Goal: Task Accomplishment & Management: Use online tool/utility

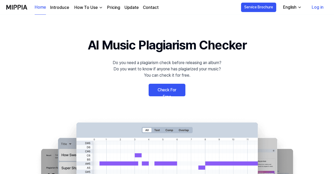
click at [176, 92] on link "Check For Free" at bounding box center [166, 90] width 37 height 13
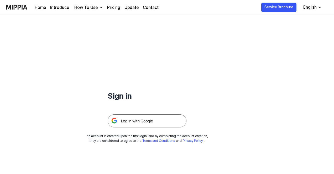
click at [94, 10] on div "How To Use" at bounding box center [85, 7] width 25 height 6
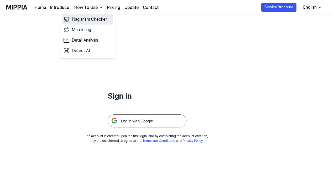
click at [97, 20] on link "Plagiarism Checker" at bounding box center [87, 19] width 50 height 10
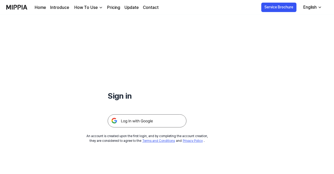
click at [175, 119] on img at bounding box center [147, 121] width 79 height 13
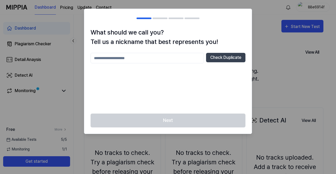
click at [122, 58] on input "text" at bounding box center [146, 58] width 113 height 10
type input "**"
click at [218, 58] on button "Check Duplicate" at bounding box center [225, 57] width 39 height 9
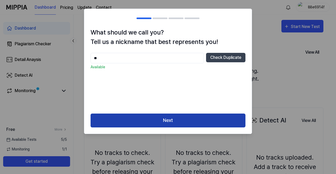
click at [174, 120] on button "Next" at bounding box center [167, 121] width 155 height 14
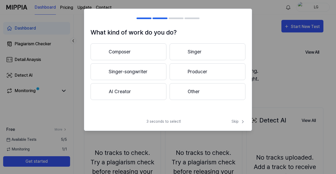
click at [197, 93] on button "Other" at bounding box center [207, 91] width 76 height 17
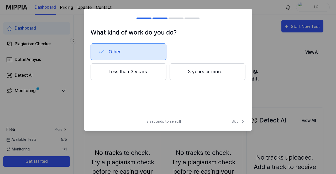
click at [138, 77] on button "Less than 3 years" at bounding box center [128, 71] width 76 height 17
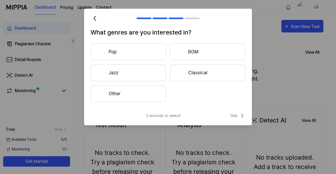
click at [145, 97] on button "Other" at bounding box center [127, 93] width 75 height 17
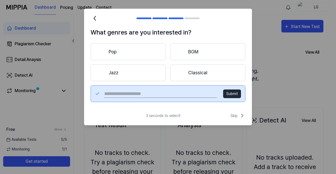
click at [230, 93] on button "Submit" at bounding box center [232, 94] width 18 height 9
click at [239, 115] on span "Skip" at bounding box center [237, 116] width 15 height 6
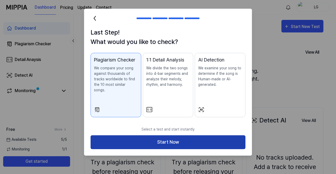
click at [179, 136] on button "Start Now" at bounding box center [167, 143] width 155 height 14
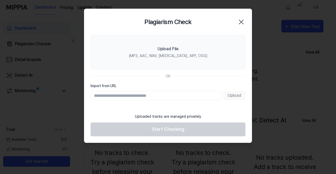
paste input "**********"
type input "**********"
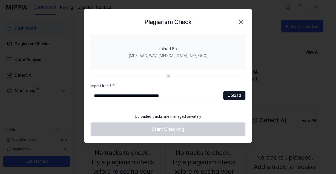
click at [231, 94] on button "Upload" at bounding box center [234, 95] width 22 height 9
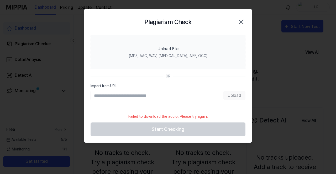
click at [231, 93] on div "Upload" at bounding box center [167, 95] width 155 height 9
click at [193, 96] on input "Import from URL" at bounding box center [155, 95] width 131 height 9
click at [199, 77] on div "OR" at bounding box center [167, 77] width 155 height 6
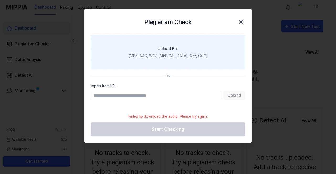
click at [171, 52] on div "Upload File" at bounding box center [167, 49] width 21 height 6
click at [0, 0] on input "Upload File (MP3, AAC, WAV, [MEDICAL_DATA], AIFF, OGG)" at bounding box center [0, 0] width 0 height 0
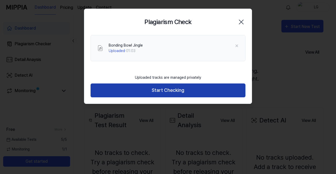
click at [194, 92] on button "Start Checking" at bounding box center [167, 91] width 155 height 14
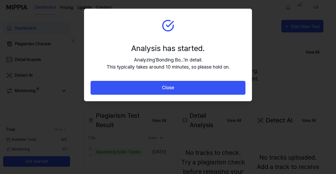
click at [194, 92] on button "Close" at bounding box center [167, 88] width 155 height 14
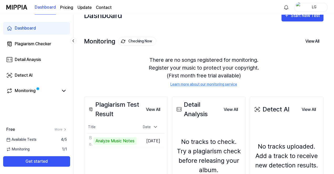
scroll to position [11, 0]
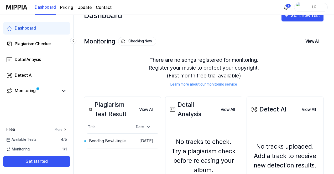
click at [307, 120] on div "Detect AI View All Detect AI No tracks uploaded. Add a track to receive new det…" at bounding box center [284, 161] width 77 height 129
click at [145, 110] on button "View All" at bounding box center [146, 110] width 23 height 10
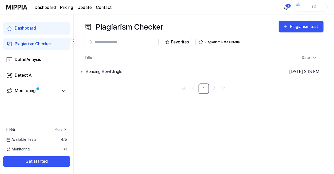
scroll to position [0, 0]
click at [65, 90] on icon at bounding box center [63, 91] width 3 height 2
click at [62, 91] on icon at bounding box center [64, 91] width 6 height 6
click at [46, 28] on link "Dashboard" at bounding box center [36, 28] width 67 height 13
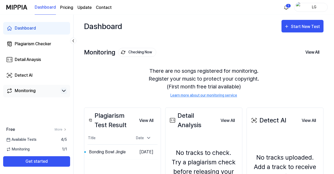
click at [63, 90] on icon at bounding box center [64, 91] width 6 height 6
click at [37, 29] on link "Dashboard" at bounding box center [36, 28] width 67 height 13
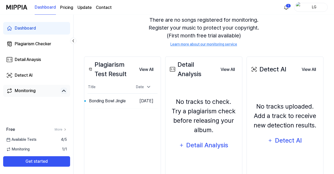
scroll to position [52, 0]
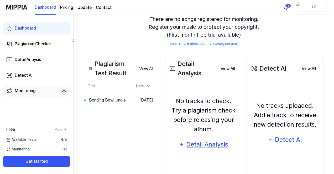
click at [219, 146] on div "Detail Analysis" at bounding box center [207, 145] width 43 height 10
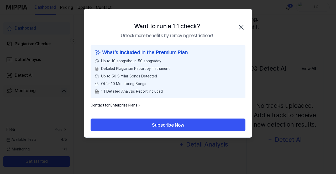
click at [242, 28] on icon "button" at bounding box center [241, 27] width 8 height 8
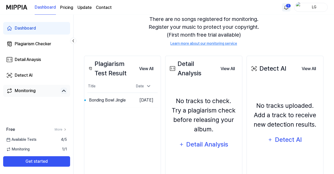
click at [288, 9] on html "Dashboard Pricing Update Contact 1 LG Dashboard Plagiarism Checker Detail Anays…" at bounding box center [167, 35] width 334 height 174
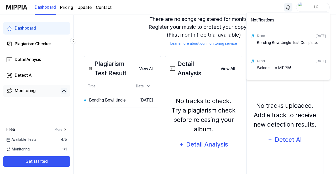
click at [129, 42] on html "Dashboard Pricing Update Contact LG Dashboard Plagiarism Checker Detail Anaysis…" at bounding box center [168, 35] width 336 height 174
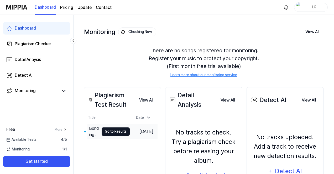
click at [106, 130] on button "Go to Results" at bounding box center [115, 132] width 28 height 8
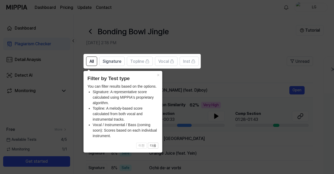
click at [214, 82] on icon at bounding box center [168, 87] width 336 height 174
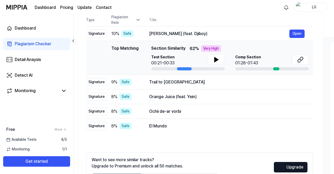
scroll to position [58, 0]
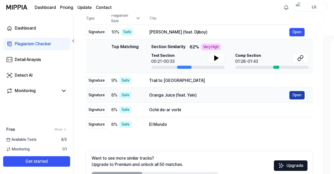
click at [292, 95] on button "Open" at bounding box center [296, 95] width 15 height 8
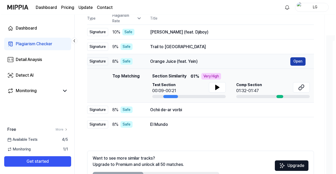
scroll to position [0, 0]
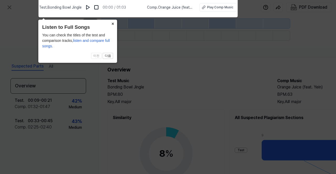
click at [112, 23] on button "×" at bounding box center [113, 23] width 8 height 7
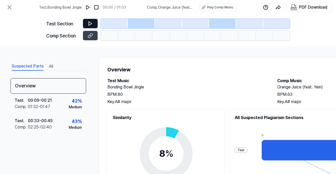
click at [93, 23] on button at bounding box center [90, 23] width 15 height 9
click at [76, 43] on div "Test Section Comp Section" at bounding box center [167, 31] width 243 height 32
click at [90, 24] on icon at bounding box center [90, 23] width 5 height 5
click at [114, 25] on div at bounding box center [114, 23] width 27 height 9
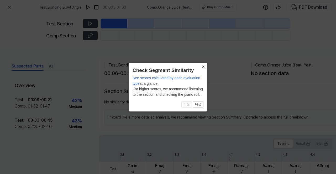
click at [204, 65] on button "×" at bounding box center [203, 66] width 8 height 7
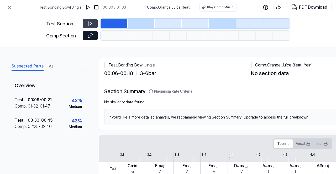
click at [90, 34] on icon at bounding box center [90, 35] width 5 height 5
click at [8, 8] on icon at bounding box center [9, 7] width 3 height 3
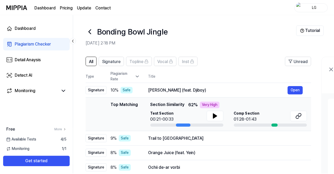
scroll to position [58, 0]
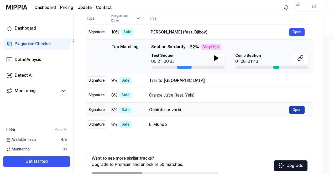
click at [294, 109] on button "Open" at bounding box center [296, 110] width 15 height 8
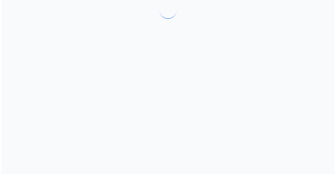
scroll to position [0, 0]
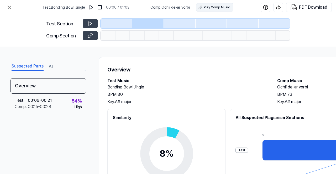
click at [207, 5] on div "Play Comp Music" at bounding box center [217, 7] width 26 height 5
click at [9, 8] on icon at bounding box center [9, 7] width 6 height 6
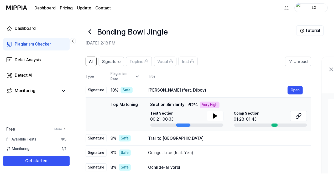
scroll to position [58, 0]
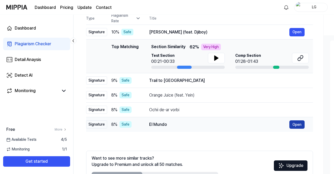
click at [297, 124] on button "Open" at bounding box center [296, 125] width 15 height 8
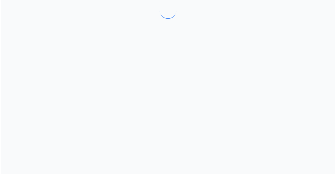
scroll to position [0, 0]
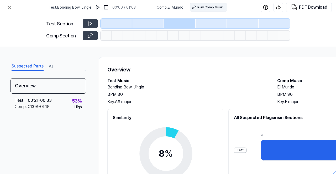
click at [208, 9] on div "Play Comp Music" at bounding box center [210, 7] width 26 height 5
click at [12, 8] on icon at bounding box center [9, 7] width 6 height 6
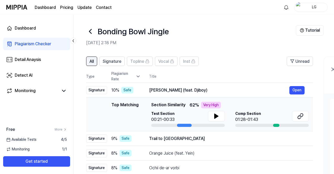
click at [89, 61] on span "All" at bounding box center [91, 61] width 4 height 6
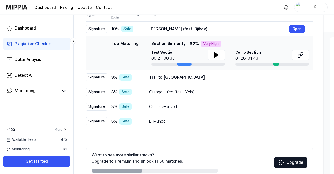
scroll to position [62, 0]
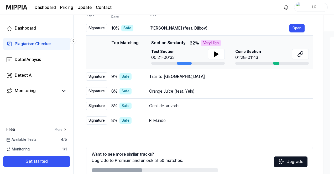
click at [293, 160] on button "Upgrade" at bounding box center [291, 162] width 34 height 10
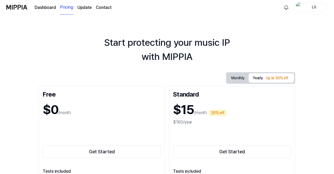
scroll to position [6, 0]
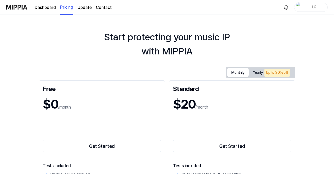
click at [237, 75] on button "Monthly" at bounding box center [238, 72] width 22 height 9
drag, startPoint x: 333, startPoint y: 17, endPoint x: 335, endPoint y: 31, distance: 14.1
click at [333, 31] on html "Dashboard Pricing Update Contact LG Start protecting your music IP with MIPPIA …" at bounding box center [167, 81] width 334 height 174
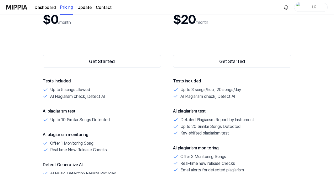
scroll to position [92, 0]
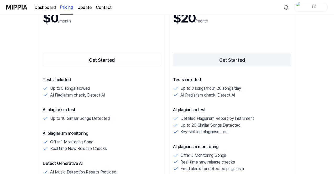
click at [215, 61] on button "Get Started" at bounding box center [232, 60] width 118 height 13
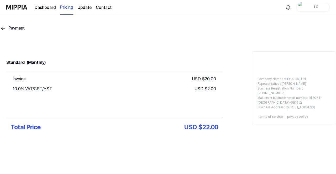
click at [43, 6] on link "Dashboard" at bounding box center [45, 7] width 21 height 6
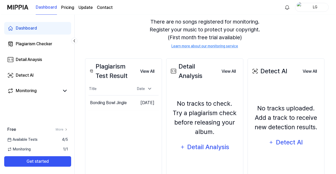
scroll to position [72, 0]
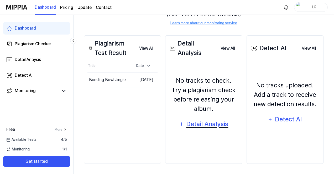
click at [215, 127] on div "Detail Analysis" at bounding box center [207, 124] width 43 height 10
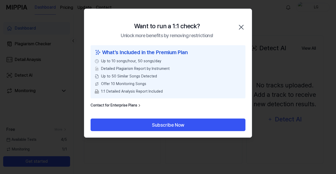
click at [215, 127] on button "Subscribe Now" at bounding box center [167, 125] width 155 height 13
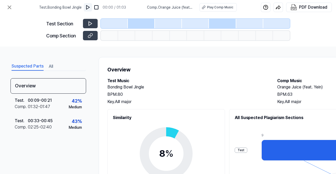
click at [90, 7] on img at bounding box center [87, 7] width 5 height 5
click at [90, 9] on img at bounding box center [87, 7] width 5 height 5
click at [173, 9] on span "Comp . Orange Juice (feat. Yein)" at bounding box center [169, 8] width 46 height 6
click at [215, 9] on div "Play Comp Music" at bounding box center [219, 7] width 26 height 5
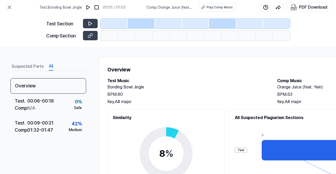
click at [52, 67] on button "All" at bounding box center [51, 66] width 4 height 8
click at [51, 66] on button "All" at bounding box center [51, 66] width 4 height 8
click at [10, 8] on icon at bounding box center [9, 7] width 3 height 3
click at [9, 8] on icon at bounding box center [9, 7] width 6 height 6
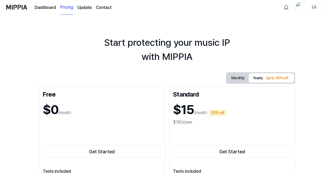
click at [238, 81] on button "Monthly" at bounding box center [238, 78] width 22 height 10
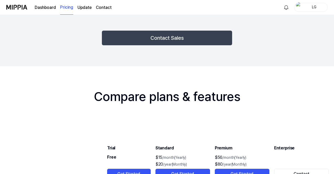
scroll to position [814, 0]
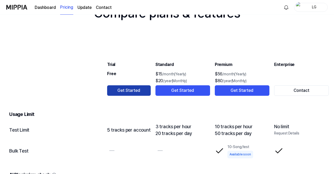
click at [138, 91] on button "Get Started" at bounding box center [129, 90] width 44 height 10
click at [121, 91] on button "Get Started" at bounding box center [129, 90] width 44 height 10
click at [134, 89] on button "Get Started" at bounding box center [129, 90] width 44 height 10
click at [78, 7] on link "Update" at bounding box center [84, 7] width 14 height 6
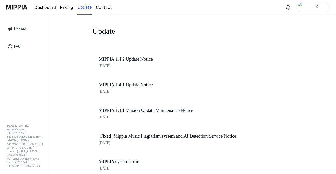
click at [46, 9] on link "Dashboard" at bounding box center [45, 7] width 21 height 6
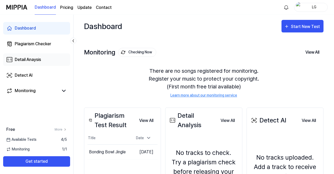
click at [32, 62] on div "Detail Anaysis" at bounding box center [28, 60] width 26 height 6
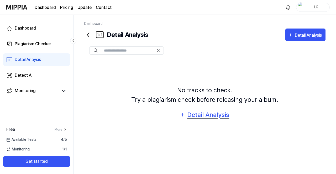
click at [204, 117] on div "Detail Analysis" at bounding box center [208, 115] width 43 height 10
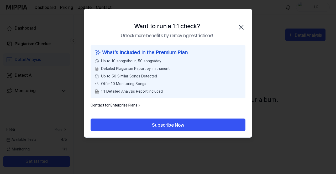
click at [241, 29] on icon "button" at bounding box center [241, 27] width 8 height 8
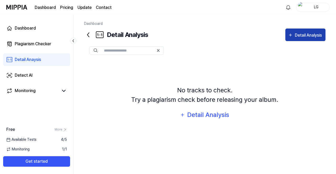
click at [295, 37] on div "Detail Analysis" at bounding box center [309, 35] width 28 height 7
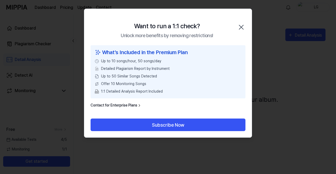
click at [239, 28] on icon "button" at bounding box center [241, 27] width 8 height 8
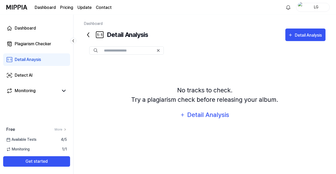
click at [114, 38] on div "Detail Analysis" at bounding box center [116, 35] width 64 height 13
click at [121, 51] on input "text" at bounding box center [129, 50] width 50 height 5
click at [216, 115] on div "Detail Analysis" at bounding box center [208, 115] width 43 height 10
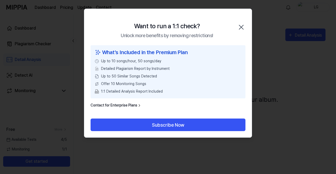
click at [242, 28] on icon "button" at bounding box center [241, 27] width 4 height 4
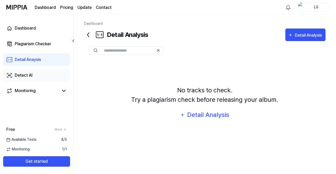
click at [35, 77] on link "Detect AI" at bounding box center [36, 75] width 67 height 13
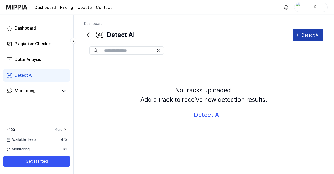
click at [308, 36] on div "Detect AI" at bounding box center [310, 35] width 19 height 7
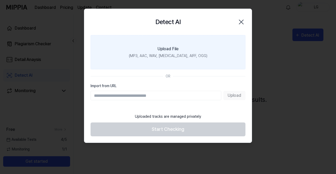
click at [180, 53] on div "(MP3, AAC, WAV, [MEDICAL_DATA], AIFF, OGG)" at bounding box center [168, 56] width 78 height 6
click at [0, 0] on input "Upload File (MP3, AAC, WAV, [MEDICAL_DATA], AIFF, OGG)" at bounding box center [0, 0] width 0 height 0
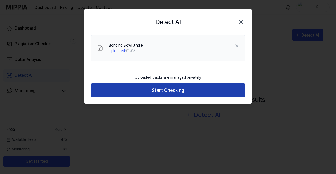
click at [209, 95] on button "Start Checking" at bounding box center [167, 91] width 155 height 14
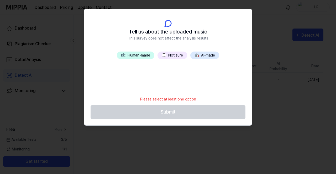
click at [147, 57] on button "🎼 Human-made" at bounding box center [136, 56] width 38 height 8
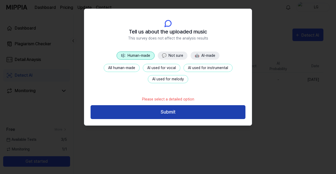
click at [195, 112] on button "Submit" at bounding box center [167, 112] width 155 height 14
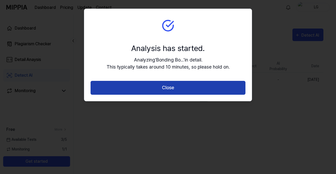
click at [175, 88] on button "Close" at bounding box center [167, 88] width 155 height 14
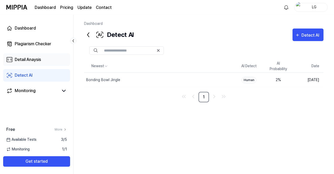
click at [35, 58] on div "Detail Anaysis" at bounding box center [28, 60] width 26 height 6
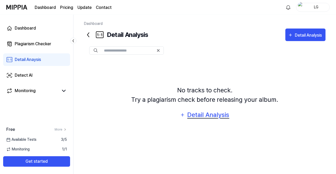
click at [195, 119] on div "Detail Analysis" at bounding box center [208, 115] width 43 height 10
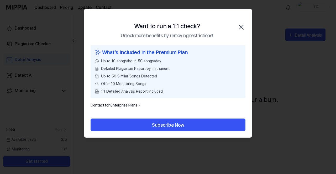
click at [241, 27] on icon "button" at bounding box center [241, 27] width 4 height 4
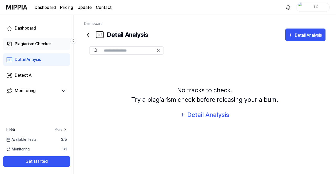
click at [37, 44] on div "Plagiarism Checker" at bounding box center [33, 44] width 36 height 6
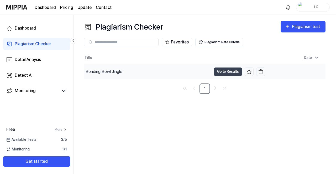
click at [174, 71] on div "Bonding Bowl Jingle" at bounding box center [147, 72] width 127 height 15
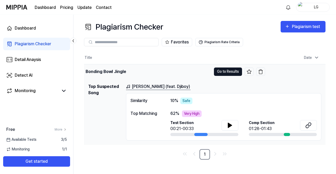
click at [232, 72] on button "Go to Results" at bounding box center [228, 72] width 28 height 8
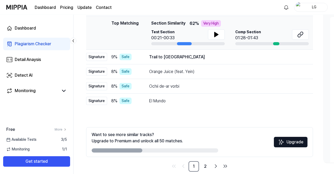
scroll to position [84, 0]
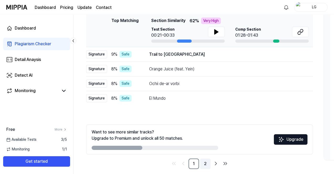
click at [210, 165] on link "2" at bounding box center [205, 164] width 10 height 10
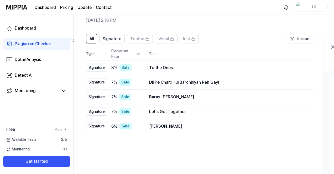
scroll to position [23, 0]
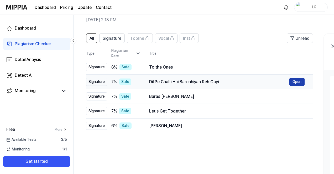
click at [296, 82] on button "Open" at bounding box center [296, 82] width 15 height 8
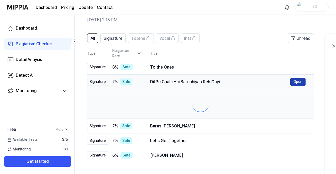
scroll to position [0, 0]
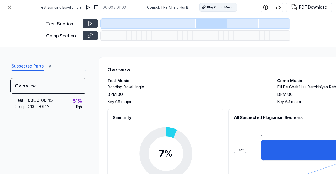
click at [211, 8] on div "Play Comp Music" at bounding box center [220, 7] width 26 height 5
click at [6, 8] on button at bounding box center [9, 7] width 10 height 10
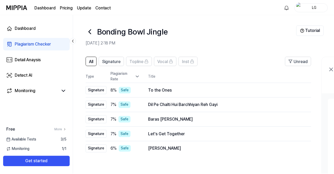
scroll to position [23, 0]
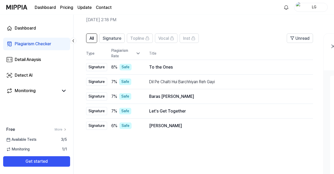
click at [35, 46] on div "Plagiarism Checker" at bounding box center [33, 44] width 36 height 6
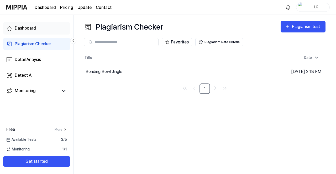
click at [27, 29] on div "Dashboard" at bounding box center [25, 28] width 21 height 6
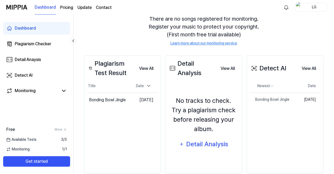
scroll to position [62, 0]
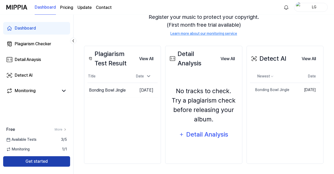
click at [57, 158] on button "Get started" at bounding box center [36, 162] width 67 height 10
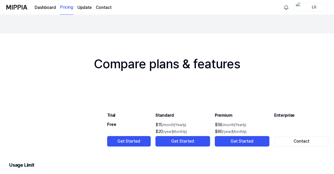
scroll to position [611, 0]
